Goal: Information Seeking & Learning: Understand process/instructions

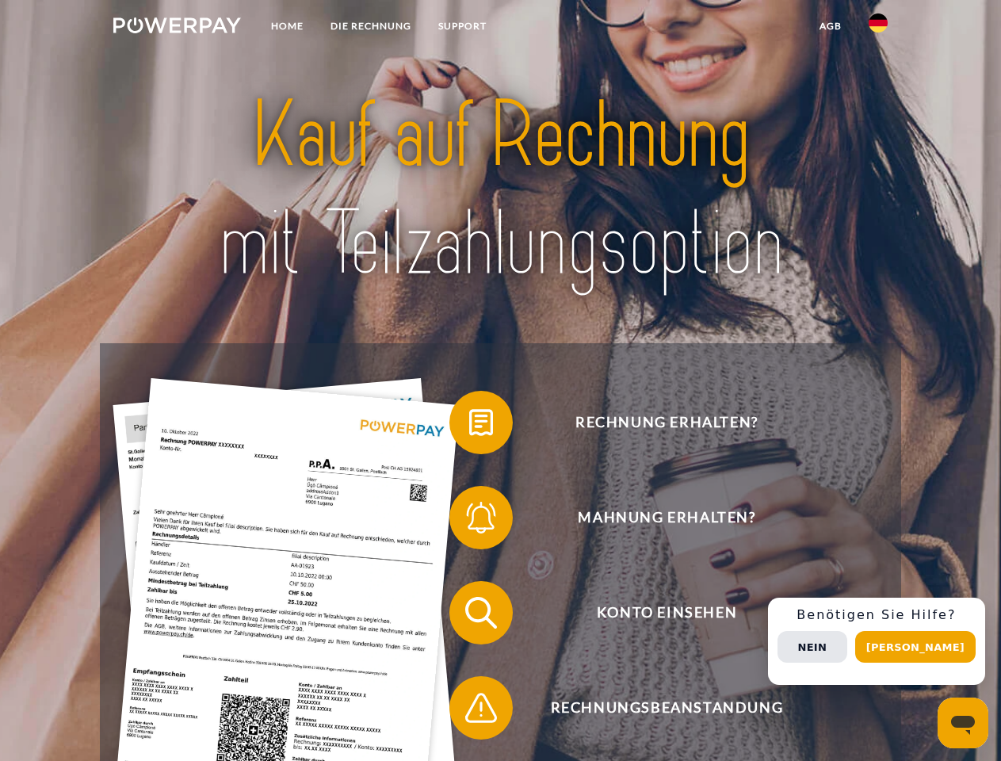
click at [177, 28] on img at bounding box center [177, 25] width 128 height 16
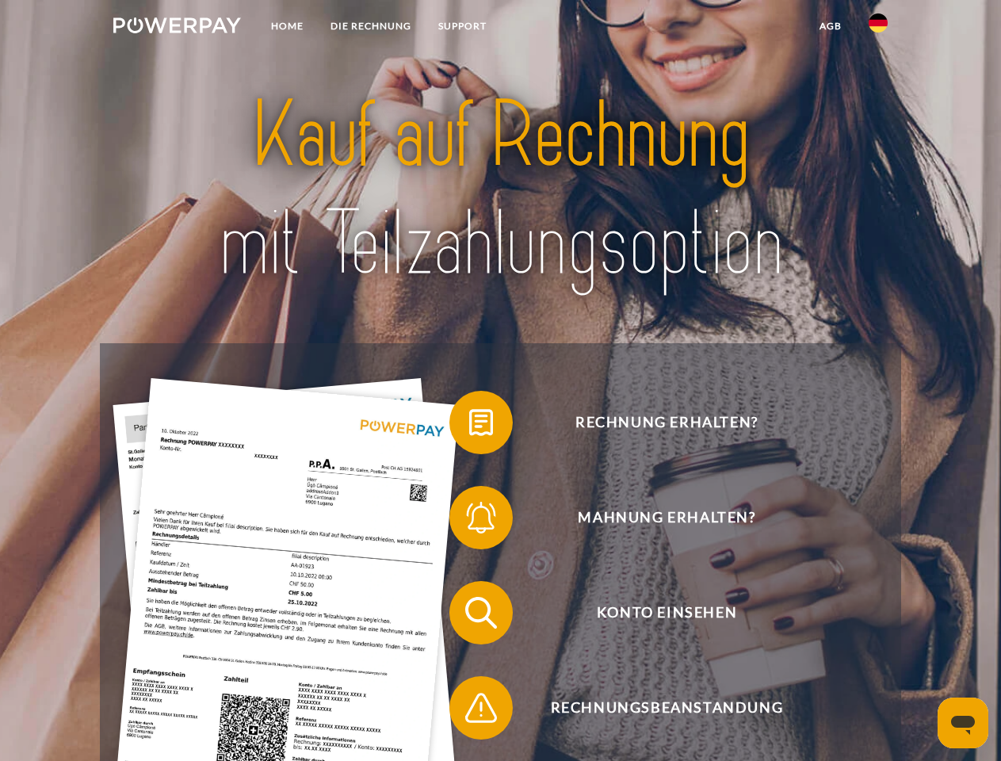
click at [878, 28] on img at bounding box center [878, 22] width 19 height 19
click at [830, 26] on link "agb" at bounding box center [830, 26] width 49 height 29
click at [469, 426] on span at bounding box center [457, 422] width 79 height 79
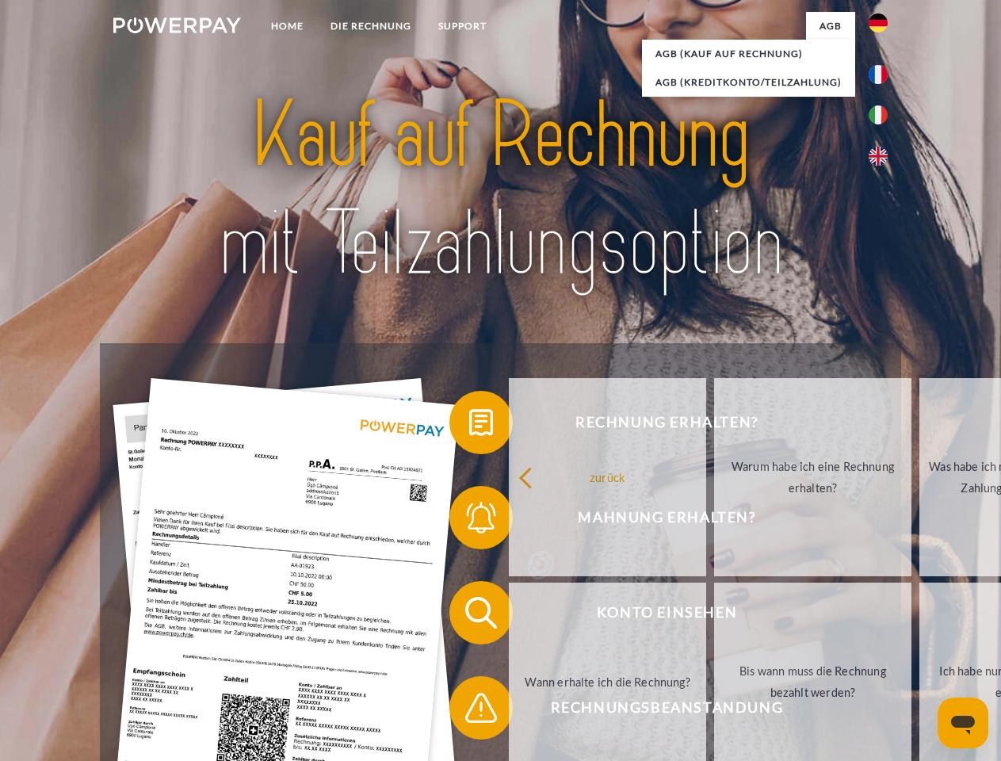
click at [469, 521] on span at bounding box center [457, 517] width 79 height 79
click at [714, 616] on link "Bis wann muss die Rechnung bezahlt werden?" at bounding box center [812, 682] width 197 height 198
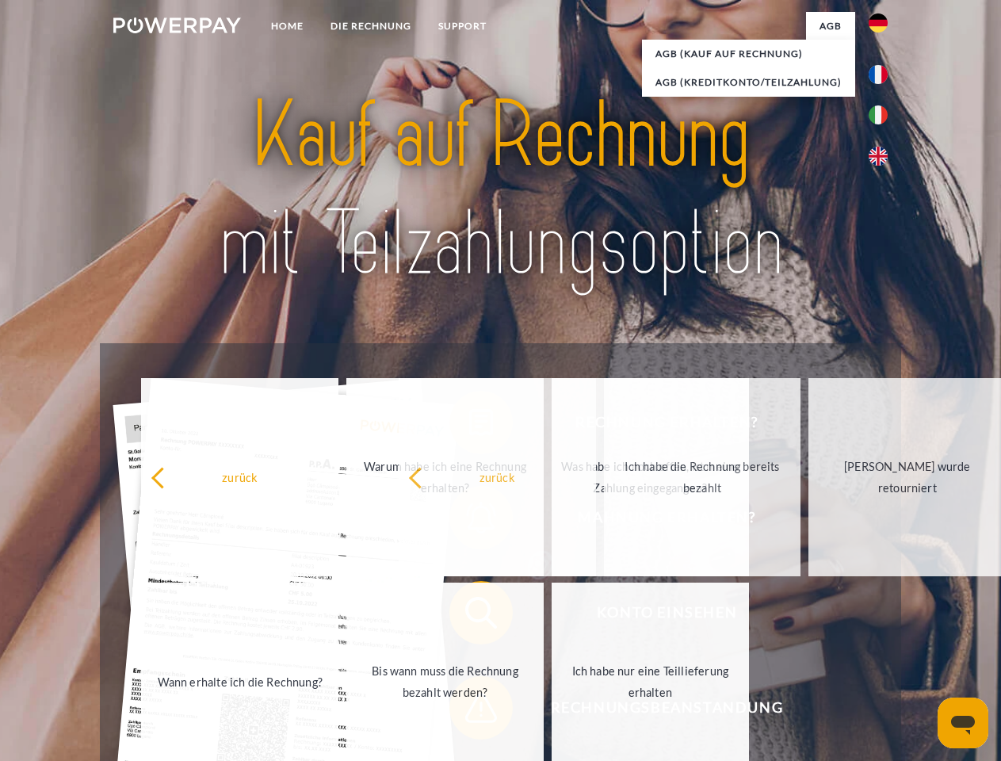
click at [469, 711] on span at bounding box center [457, 707] width 79 height 79
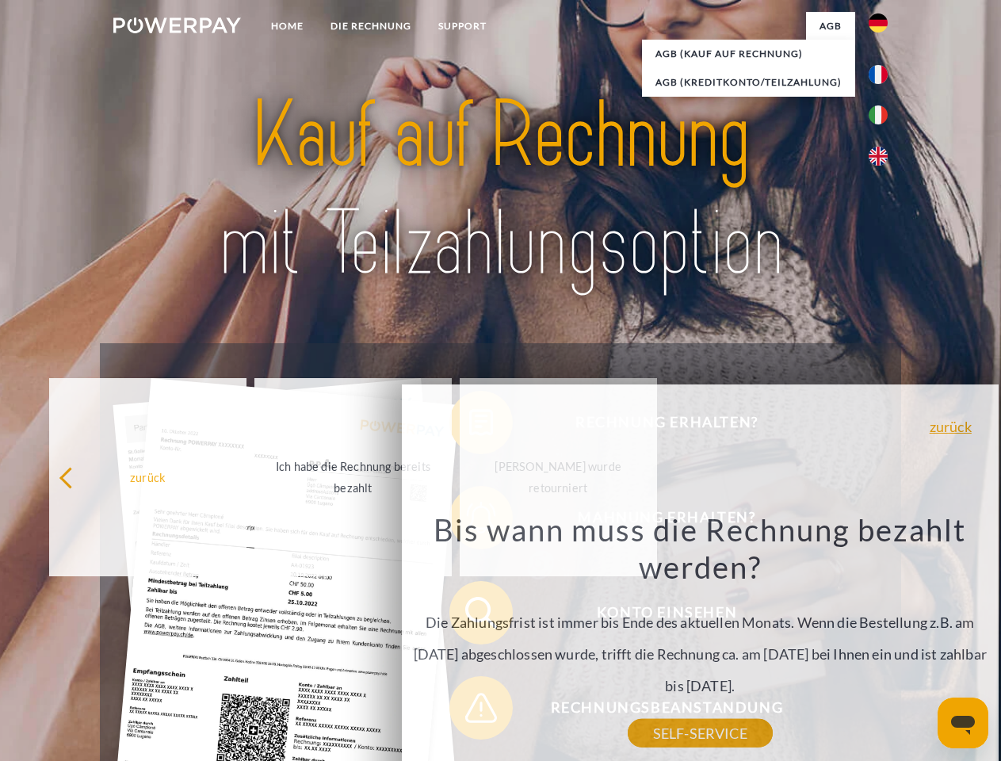
click at [882, 641] on div "Rechnung erhalten? Mahnung erhalten? Konto einsehen" at bounding box center [500, 660] width 801 height 634
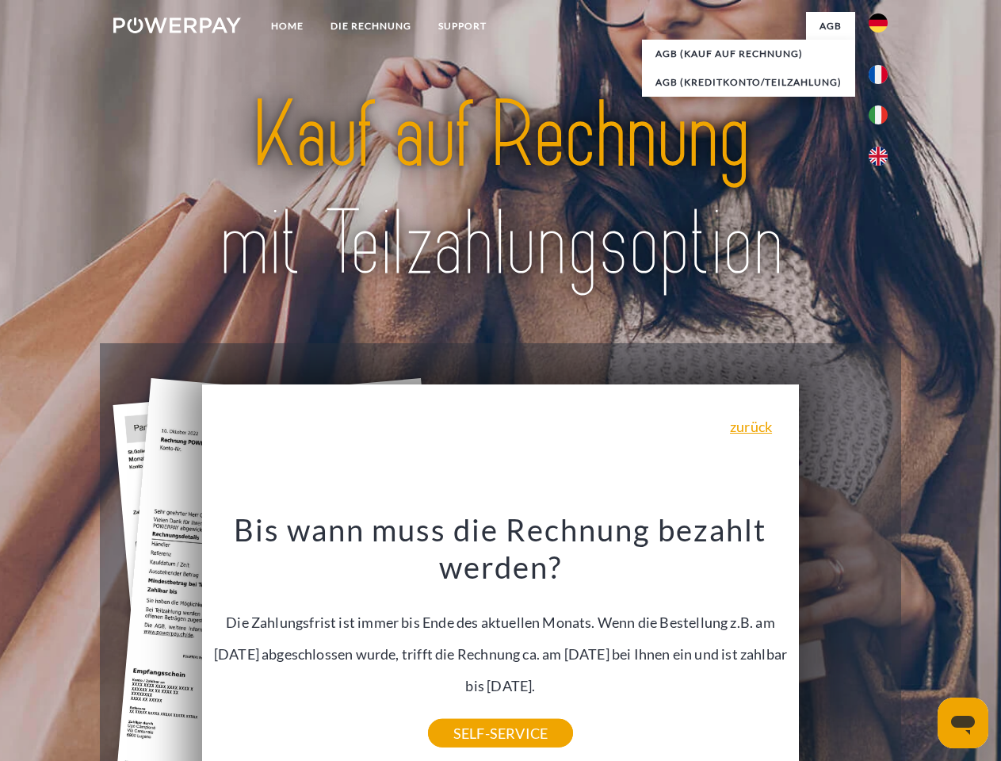
click at [844, 645] on span "Konto einsehen" at bounding box center [667, 612] width 389 height 63
click at [921, 647] on header "Home DIE RECHNUNG SUPPORT" at bounding box center [500, 547] width 1001 height 1095
